Goal: Task Accomplishment & Management: Use online tool/utility

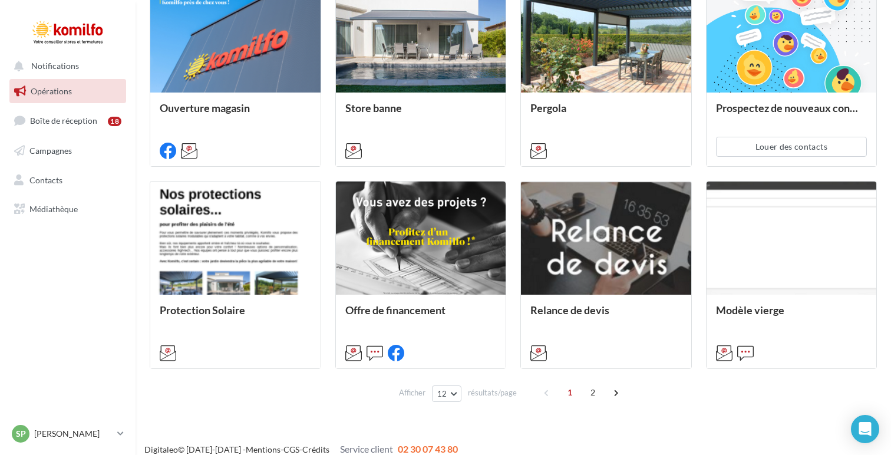
scroll to position [576, 0]
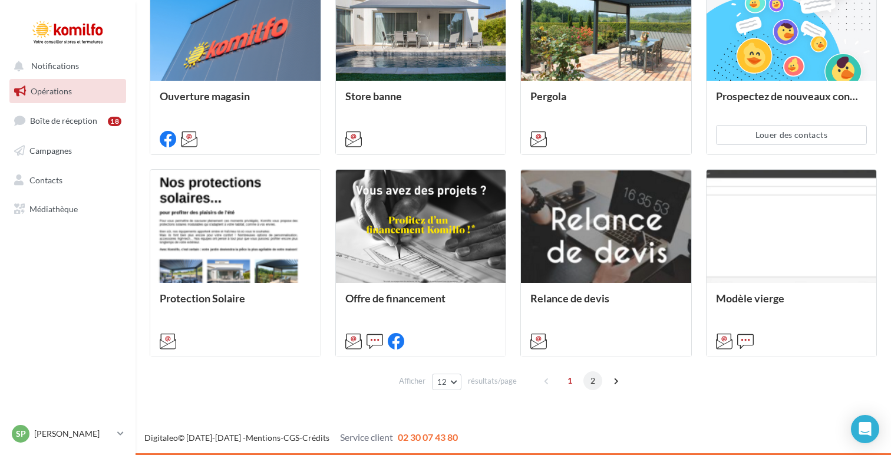
click at [593, 388] on span "2" at bounding box center [593, 380] width 19 height 19
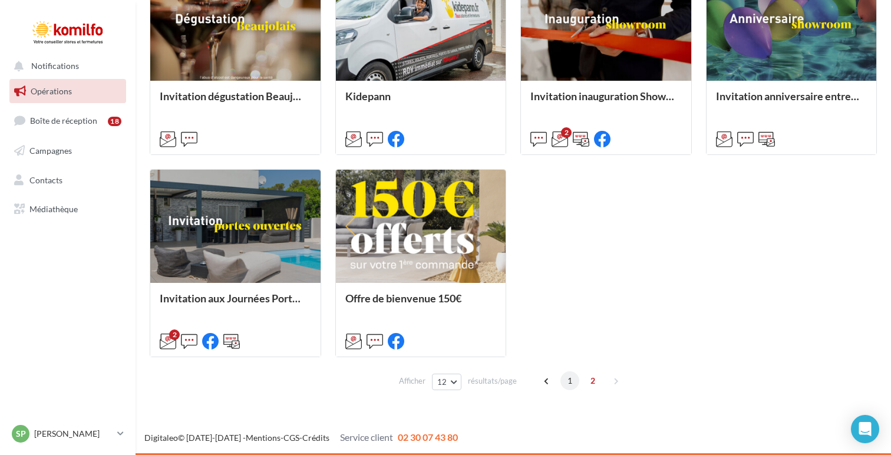
click at [571, 385] on span "1" at bounding box center [570, 380] width 19 height 19
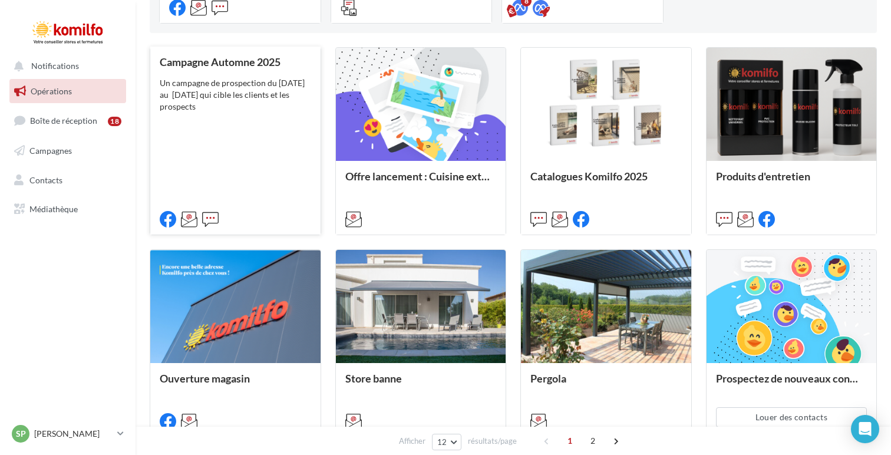
click at [288, 196] on div "Campagne Automne 2025 Un campagne de prospection du [DATE] au [DATE] qui cible …" at bounding box center [235, 140] width 151 height 168
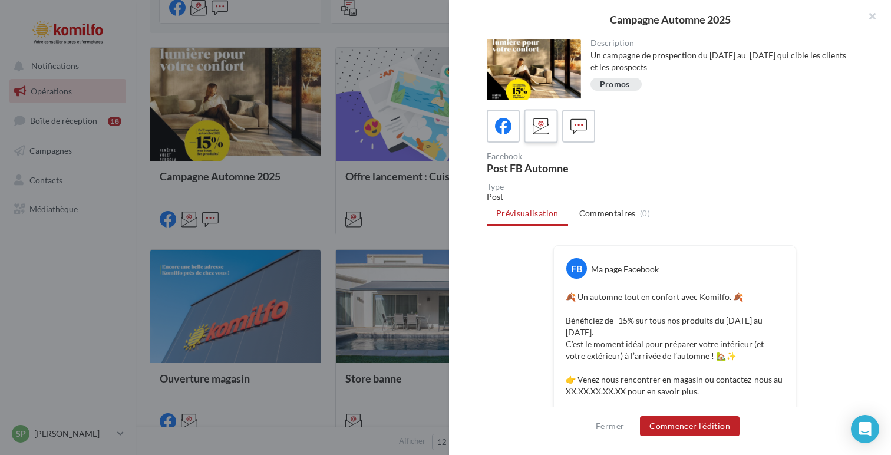
click at [535, 121] on icon at bounding box center [541, 126] width 17 height 17
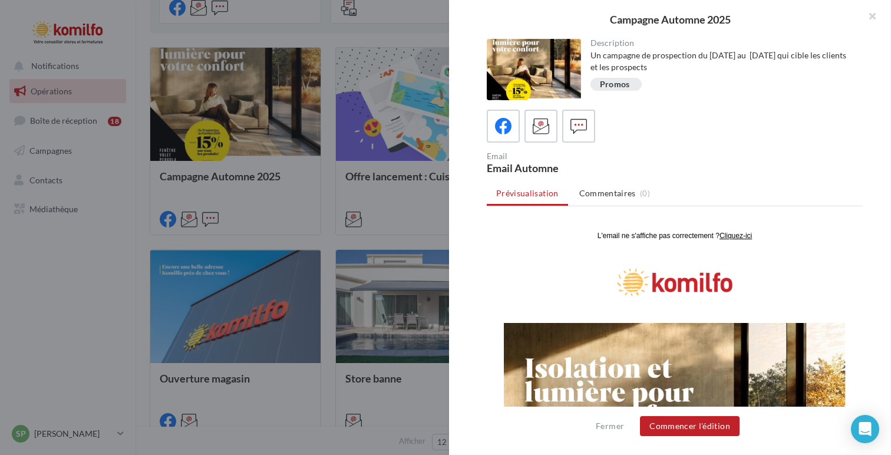
scroll to position [0, 0]
